Goal: Task Accomplishment & Management: Manage account settings

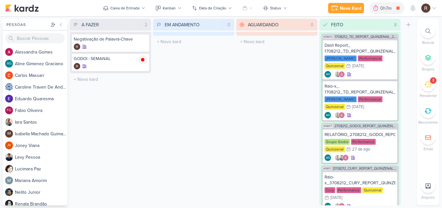
click at [426, 86] on icon at bounding box center [428, 84] width 7 height 7
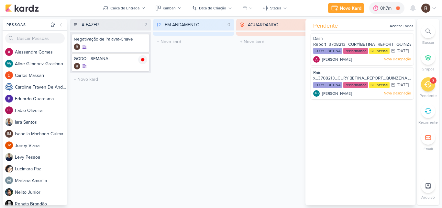
drag, startPoint x: 343, startPoint y: 125, endPoint x: 346, endPoint y: 134, distance: 9.5
click at [346, 134] on div "Pendente Aceitar Todos Dash Report_3708213_CURY|BETINA_REPORT_QUINZENAL_03.09 C…" at bounding box center [361, 112] width 110 height 186
click at [342, 89] on div "CURY | BETINA Performance Quinzenal 2/9 [DATE]" at bounding box center [362, 85] width 98 height 7
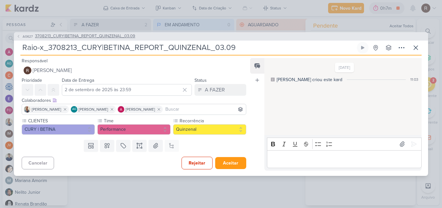
click at [84, 36] on span "3708213_CURY|BETINA_REPORT_QUINZENAL_03.09" at bounding box center [85, 36] width 100 height 6
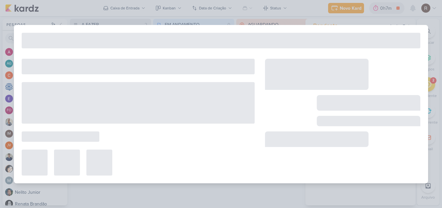
type input "3708213_CURY|BETINA_REPORT_QUINZENAL_03.09"
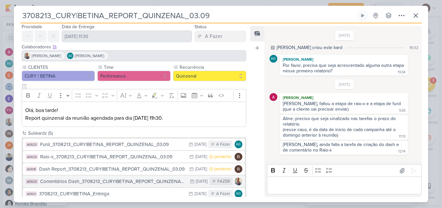
scroll to position [32, 0]
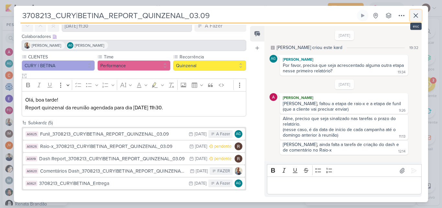
click at [417, 16] on icon at bounding box center [416, 16] width 8 height 8
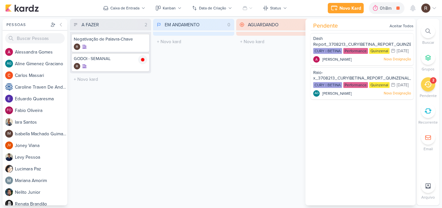
click at [251, 114] on div "AGUARDANDO 0 Mover Para Esquerda Mover Para Direita [GEOGRAPHIC_DATA] O título …" at bounding box center [276, 112] width 81 height 186
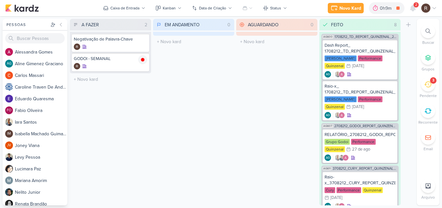
click at [414, 5] on div "2" at bounding box center [416, 4] width 5 height 5
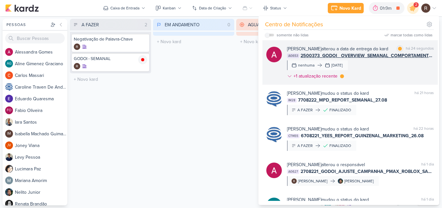
click at [395, 67] on div "[PERSON_NAME] alterou a data de entrega do kard marcar como lida há 24 segundos…" at bounding box center [360, 63] width 147 height 37
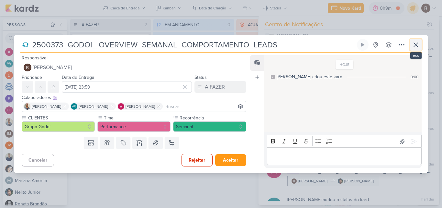
click at [416, 43] on icon at bounding box center [416, 45] width 8 height 8
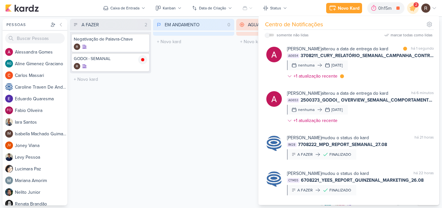
click at [204, 96] on div "EM ANDAMENTO 0 Mover Para Esquerda Mover Para Direita [GEOGRAPHIC_DATA] O títul…" at bounding box center [193, 112] width 81 height 186
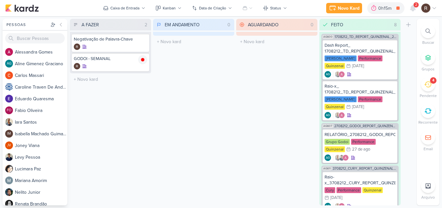
click at [415, 5] on div "2" at bounding box center [416, 4] width 5 height 5
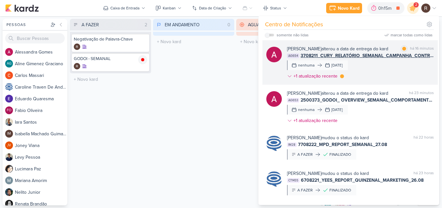
click at [396, 69] on div "[PERSON_NAME] alterou a data de entrega do kard marcar como lida há 16 minutos …" at bounding box center [360, 63] width 147 height 37
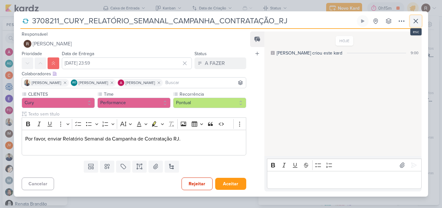
click at [415, 20] on icon at bounding box center [416, 21] width 4 height 4
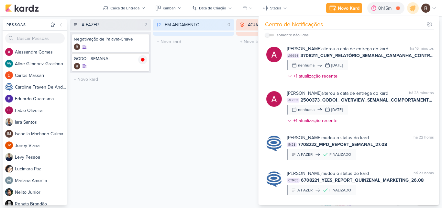
click at [239, 80] on div "AGUARDANDO 0 Mover Para Esquerda Mover Para Direita [GEOGRAPHIC_DATA] O título …" at bounding box center [276, 112] width 81 height 186
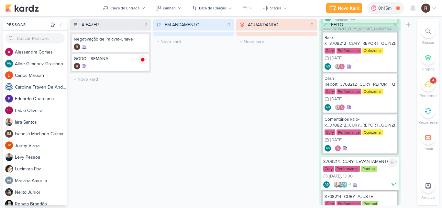
scroll to position [128, 0]
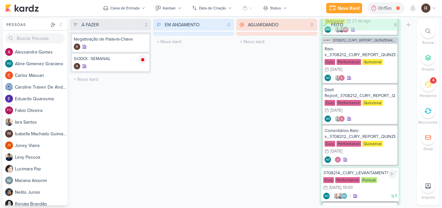
click at [373, 174] on div "3708214_CURY_LEVANTAMENTO_PERFORMANCE_CRIATIVOS_1A_EDICAO_SP" at bounding box center [361, 173] width 74 height 6
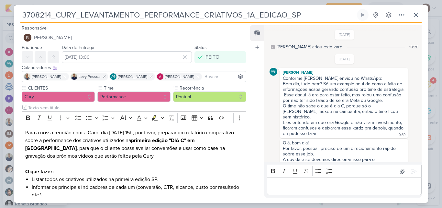
scroll to position [71, 0]
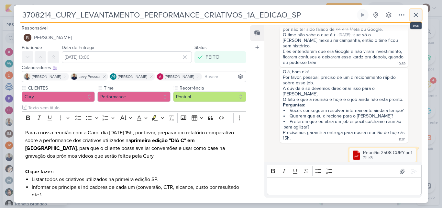
click at [416, 13] on icon at bounding box center [416, 15] width 8 height 8
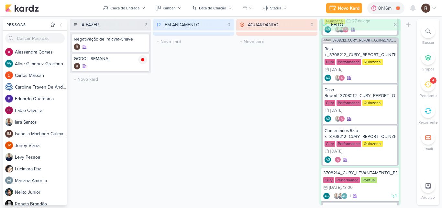
click at [424, 185] on div at bounding box center [428, 185] width 14 height 14
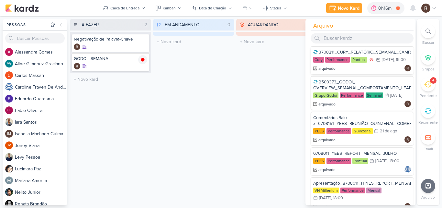
click at [384, 53] on div "3708211_CURY_RELATÓRIO_SEMANAL_CAMPANHA_CONTRATAÇÃO_RJ" at bounding box center [362, 52] width 98 height 6
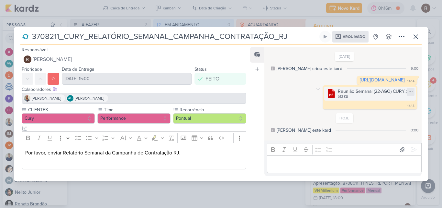
click at [408, 94] on icon at bounding box center [410, 91] width 5 height 5
click at [399, 107] on div "Baixar" at bounding box center [400, 108] width 12 height 7
click at [415, 39] on icon at bounding box center [416, 37] width 8 height 8
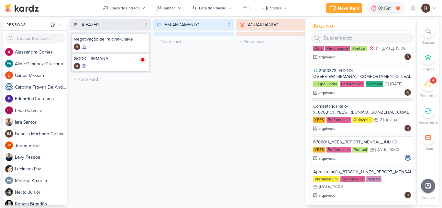
scroll to position [0, 0]
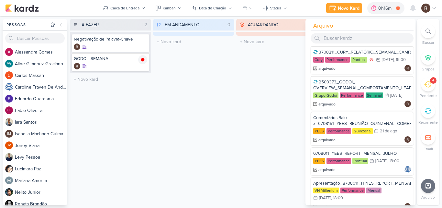
click at [280, 61] on div "AGUARDANDO 0 Mover Para Esquerda Mover Para Direita [GEOGRAPHIC_DATA] O título …" at bounding box center [276, 112] width 81 height 186
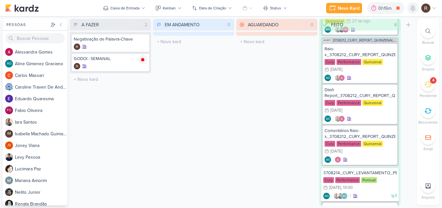
click at [414, 8] on icon at bounding box center [413, 8] width 5 height 6
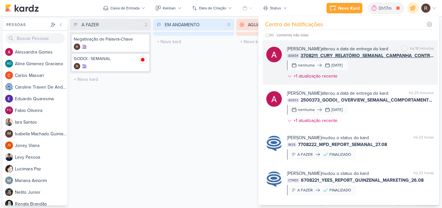
click at [386, 65] on div "[PERSON_NAME] alterou a data de entrega do kard marcar como não lida há 18 minu…" at bounding box center [360, 63] width 147 height 37
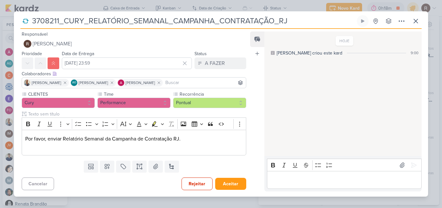
click at [300, 8] on div "3708211_CURY_RELATÓRIO_SEMANAL_CAMPANHA_CONTRATAÇÃO_RJ" at bounding box center [221, 104] width 442 height 208
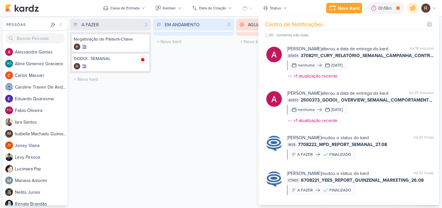
click at [231, 85] on div "EM ANDAMENTO 0 Mover Para Esquerda Mover Para Direita [GEOGRAPHIC_DATA] O títul…" at bounding box center [193, 112] width 81 height 186
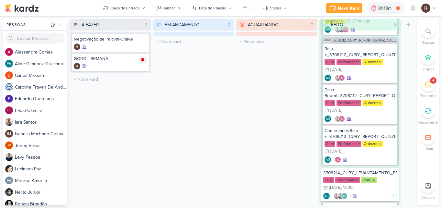
click at [431, 88] on div "4" at bounding box center [428, 84] width 14 height 14
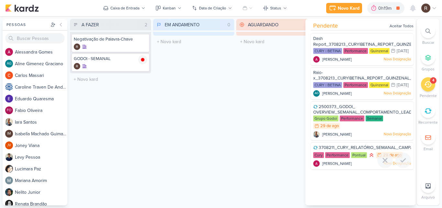
click at [332, 158] on div "Performance" at bounding box center [337, 155] width 25 height 6
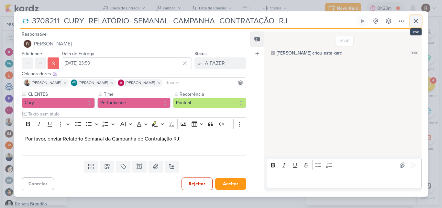
click at [414, 23] on icon at bounding box center [416, 21] width 8 height 8
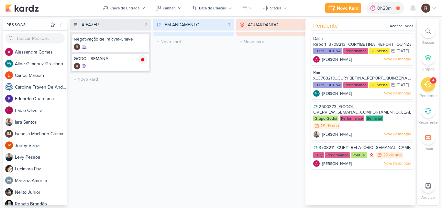
click at [228, 90] on div "EM ANDAMENTO 0 Mover Para Esquerda Mover Para Direita [GEOGRAPHIC_DATA] O títul…" at bounding box center [193, 112] width 81 height 186
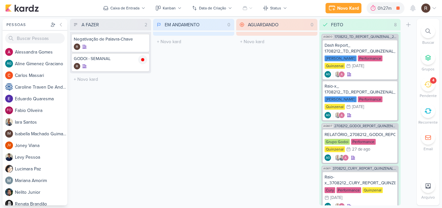
click at [428, 84] on icon at bounding box center [428, 84] width 7 height 7
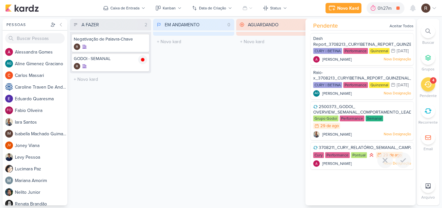
click at [370, 150] on span "3708211_CURY_RELATÓRIO_SEMANAL_CAMPANHA_CONTRATAÇÃO_RJ" at bounding box center [391, 147] width 145 height 5
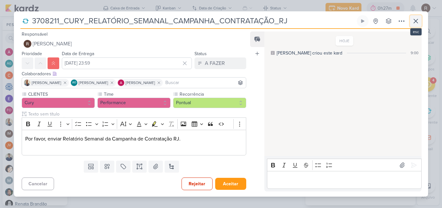
click at [419, 24] on icon at bounding box center [416, 21] width 8 height 8
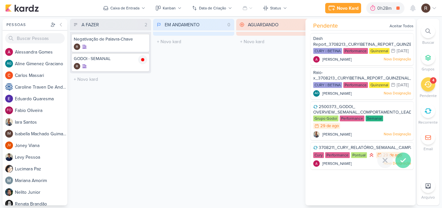
click at [402, 162] on icon at bounding box center [403, 159] width 5 height 3
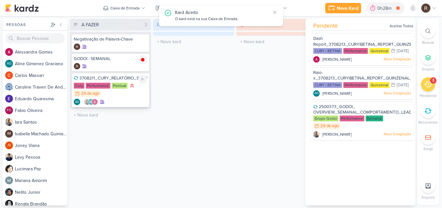
click at [107, 83] on div "Performance" at bounding box center [98, 86] width 25 height 6
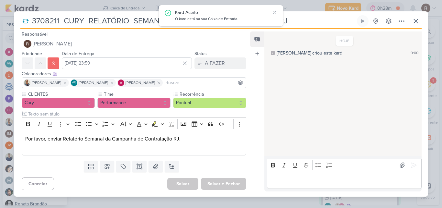
click at [295, 177] on p "Editor editing area: main" at bounding box center [344, 180] width 148 height 8
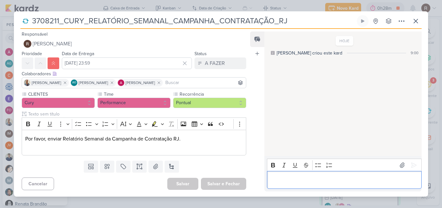
click at [288, 178] on p "Editor editing area: main" at bounding box center [344, 180] width 148 height 8
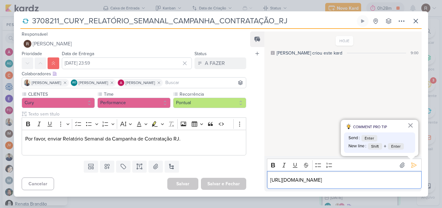
click at [270, 180] on div "[URL][DOMAIN_NAME]" at bounding box center [344, 180] width 155 height 18
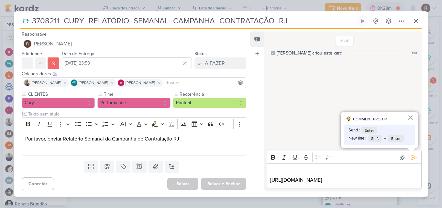
click at [274, 169] on p "Editor editing area: main" at bounding box center [344, 172] width 148 height 8
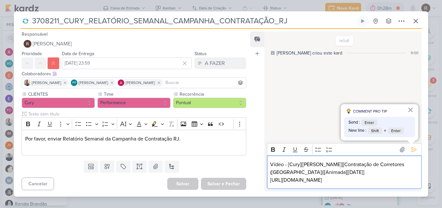
click at [412, 178] on p "[URL][DOMAIN_NAME]" at bounding box center [344, 180] width 148 height 8
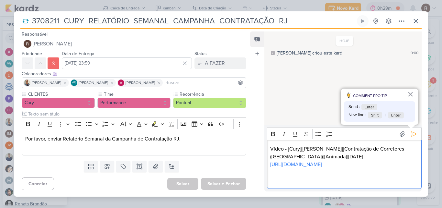
click at [275, 149] on p "Vídeo - [Cury][[PERSON_NAME]][Contratação de Corretores ([GEOGRAPHIC_DATA])][An…" at bounding box center [344, 153] width 148 height 16
copy p "Vídeo"
click at [276, 178] on p "Editor editing area: main" at bounding box center [344, 180] width 148 height 8
click at [284, 185] on div "Vídeo - [Cury][[PERSON_NAME]][Contratação de Corretores ([GEOGRAPHIC_DATA])][An…" at bounding box center [344, 164] width 155 height 49
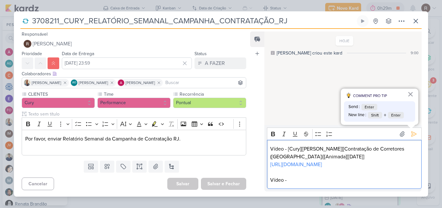
click at [307, 181] on p "Vídeo -" at bounding box center [344, 180] width 148 height 8
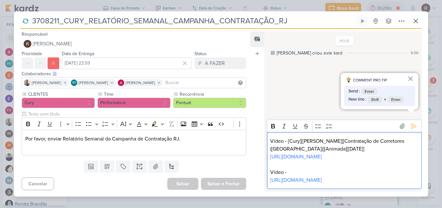
click at [311, 168] on p "Vídeo -" at bounding box center [344, 172] width 148 height 8
click at [294, 168] on p "Vídeo -" at bounding box center [344, 172] width 148 height 8
click at [300, 181] on p "[URL][DOMAIN_NAME]" at bounding box center [344, 180] width 148 height 8
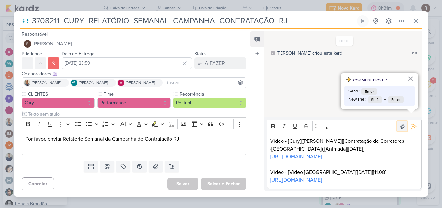
click at [399, 123] on icon at bounding box center [402, 126] width 6 height 6
click at [401, 137] on p "Vídeo - [Cury][[PERSON_NAME]][Contratação de Corretores ([GEOGRAPHIC_DATA])][An…" at bounding box center [344, 145] width 148 height 16
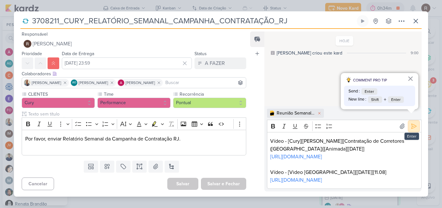
click at [412, 121] on button at bounding box center [414, 126] width 10 height 10
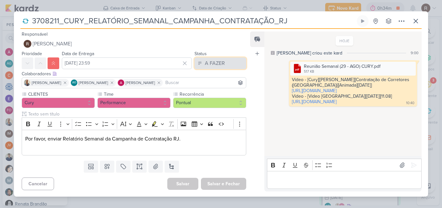
click at [215, 62] on div "A FAZER" at bounding box center [215, 63] width 20 height 8
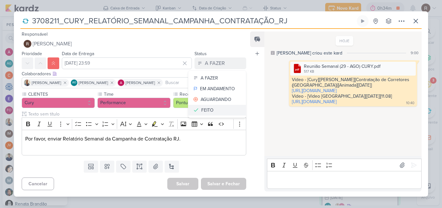
click at [211, 109] on button "FEITO" at bounding box center [217, 110] width 58 height 11
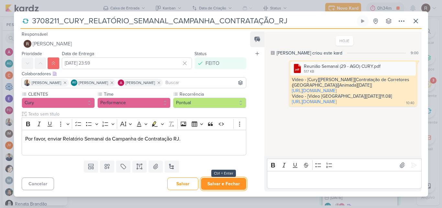
click at [230, 184] on button "Salvar e Fechar" at bounding box center [223, 183] width 45 height 12
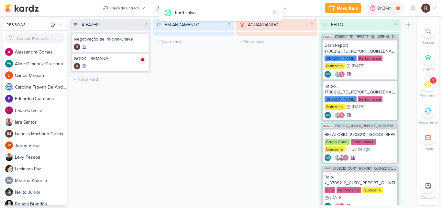
click at [429, 84] on icon at bounding box center [428, 84] width 7 height 6
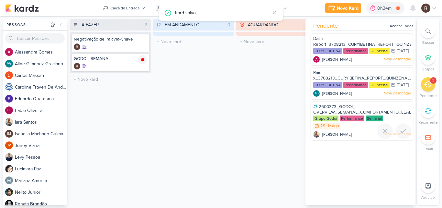
click at [360, 115] on span "2500373_GODOI_ OVERVIEW_SEMANAL_COMPORTAMENTO_LEADS" at bounding box center [363, 109] width 101 height 11
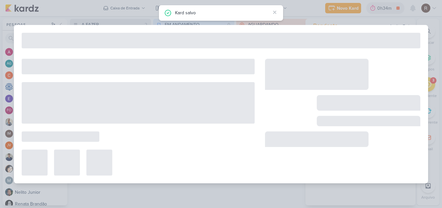
type input "2500373_GODOI_ OVERVIEW_SEMANAL_COMPORTAMENTO_LEADS"
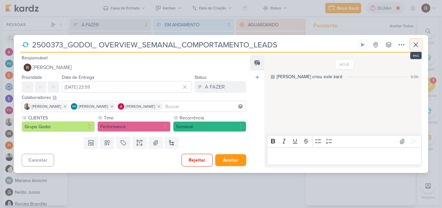
click at [420, 46] on icon at bounding box center [416, 45] width 8 height 8
